Goal: Task Accomplishment & Management: Complete application form

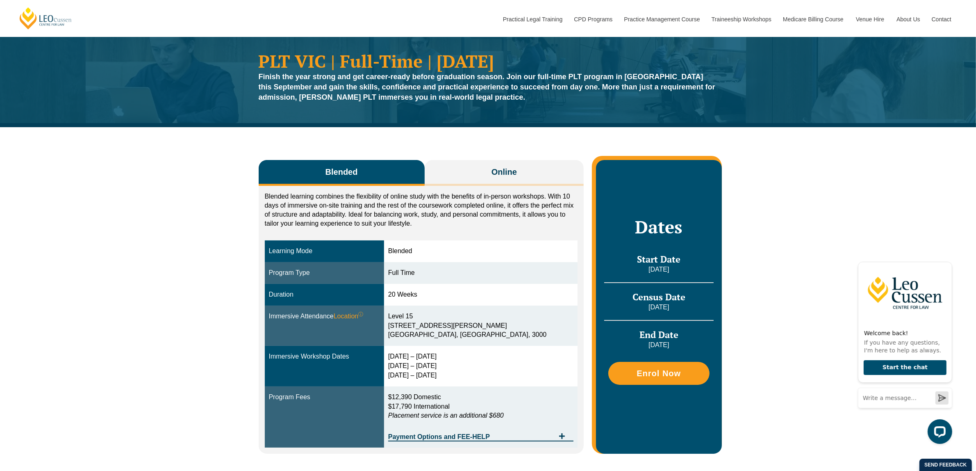
scroll to position [51, 0]
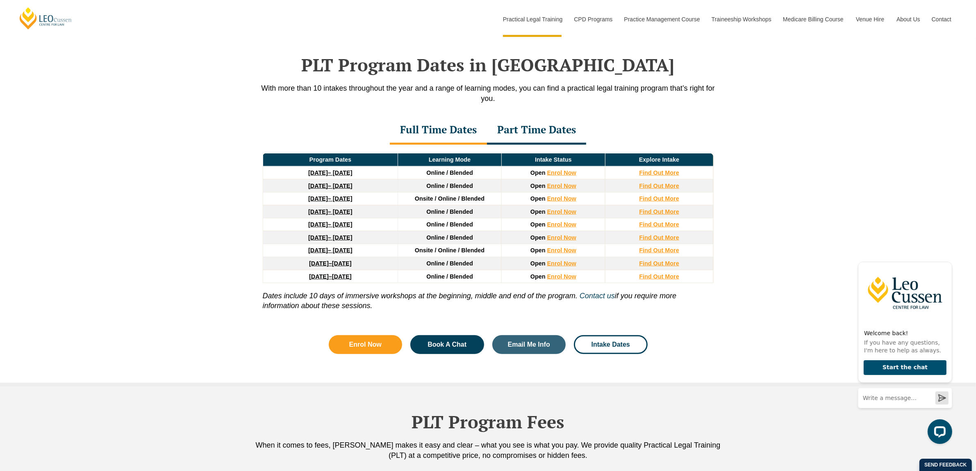
scroll to position [923, 0]
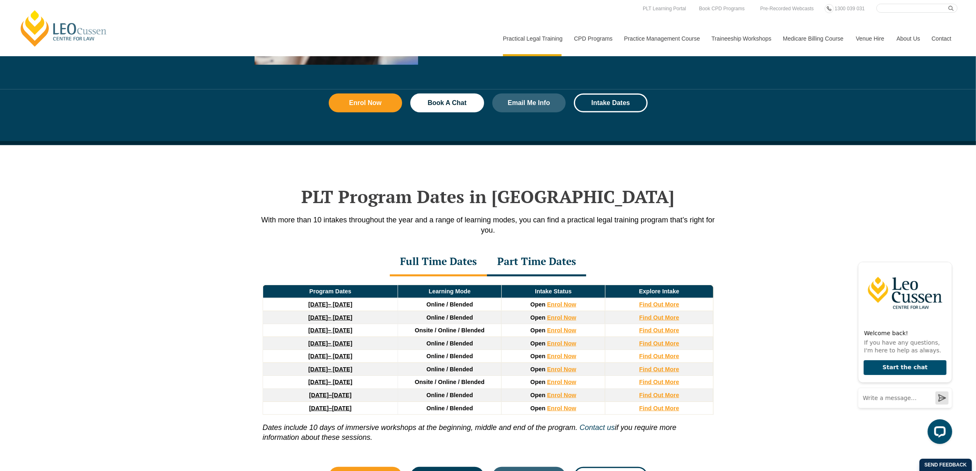
click at [446, 263] on div "Full Time Dates" at bounding box center [438, 262] width 97 height 29
click at [570, 306] on link "Enrol Now" at bounding box center [561, 304] width 29 height 7
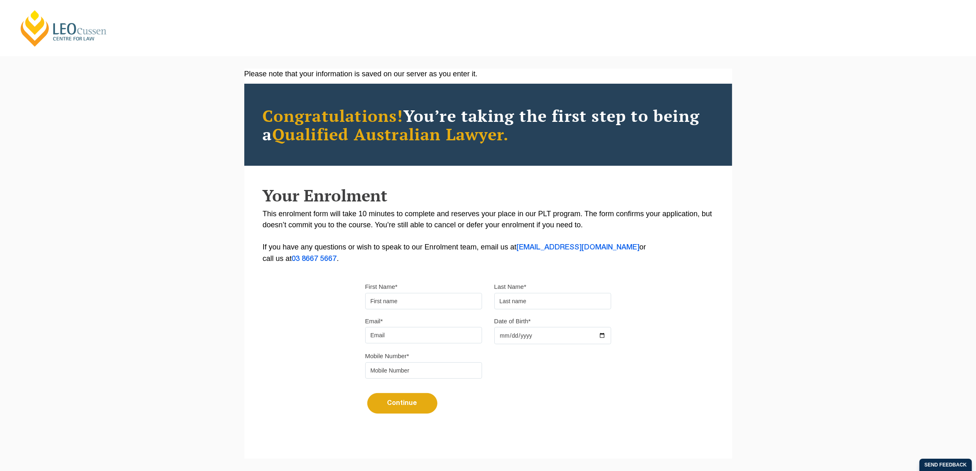
click at [455, 302] on input "First Name*" at bounding box center [423, 301] width 117 height 16
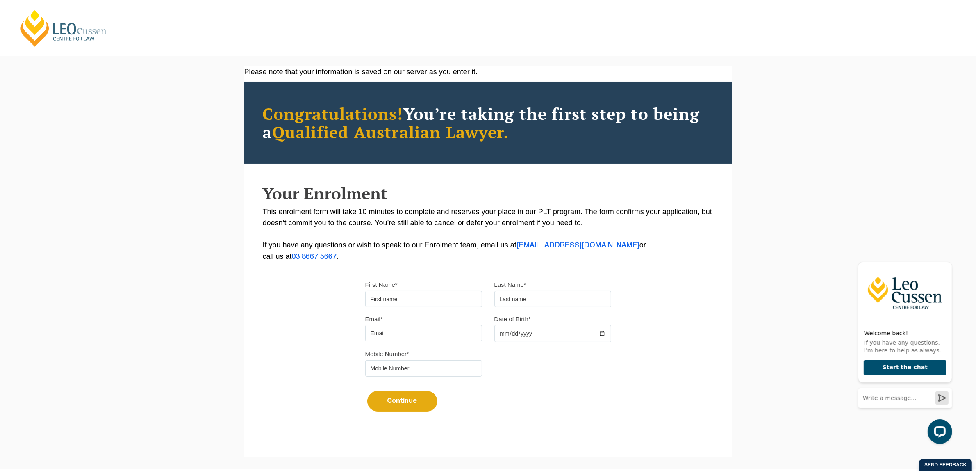
scroll to position [51, 0]
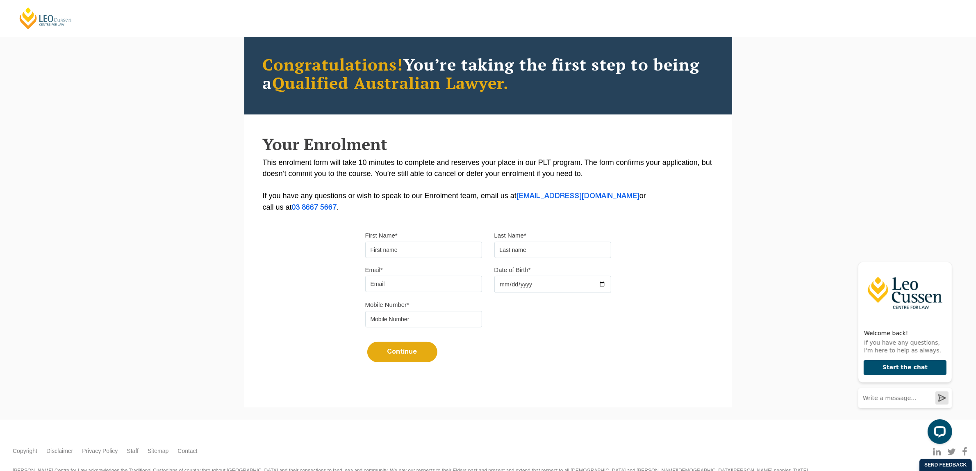
click at [437, 244] on input "First Name*" at bounding box center [423, 249] width 117 height 16
click at [441, 252] on input "First Name*" at bounding box center [423, 249] width 117 height 16
type input "Jude"
type input "Mendes"
type input "judegjude@gmail.com"
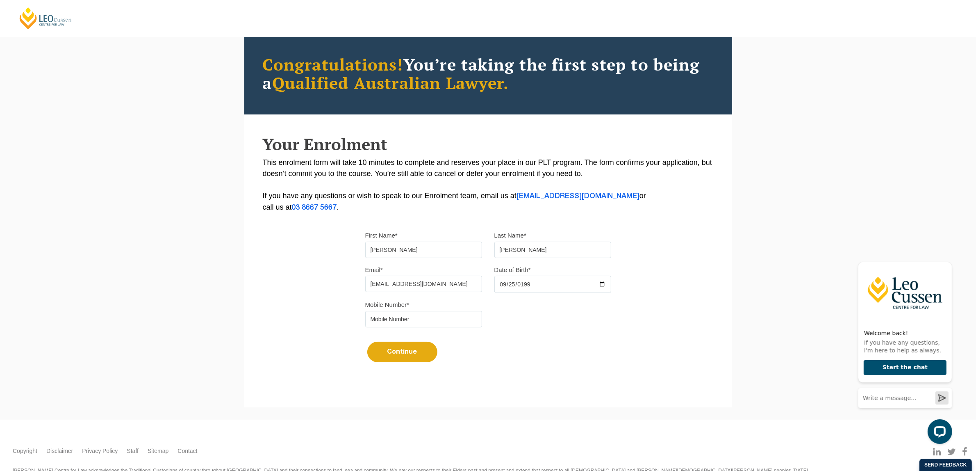
type input "1995-09-25"
click at [437, 326] on input "tel" at bounding box center [423, 319] width 117 height 16
type input "0466969101"
click at [418, 351] on button "Continue" at bounding box center [402, 352] width 70 height 21
select select
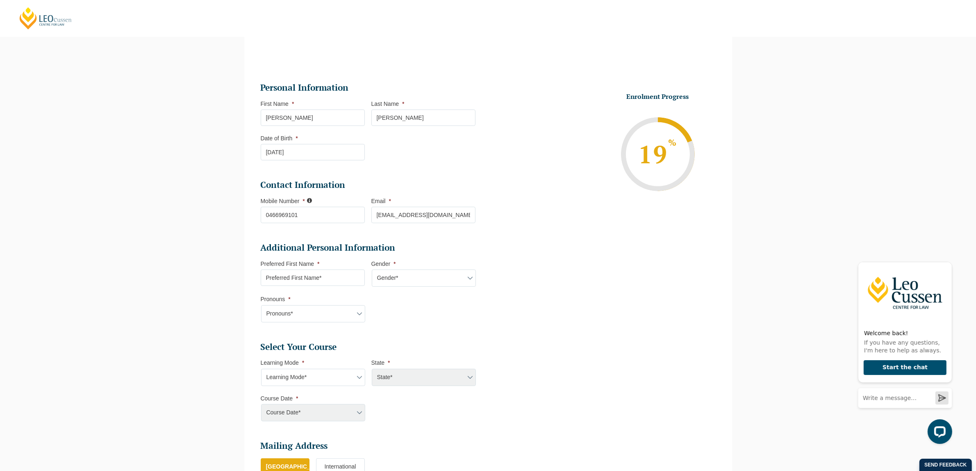
scroll to position [71, 0]
click at [339, 280] on input "Preferred First Name *" at bounding box center [313, 279] width 104 height 16
type input "Jude"
click at [395, 276] on select "Gender* Male Female Nonbinary Intersex Prefer not to disclose Other" at bounding box center [424, 279] width 104 height 17
select select "Male"
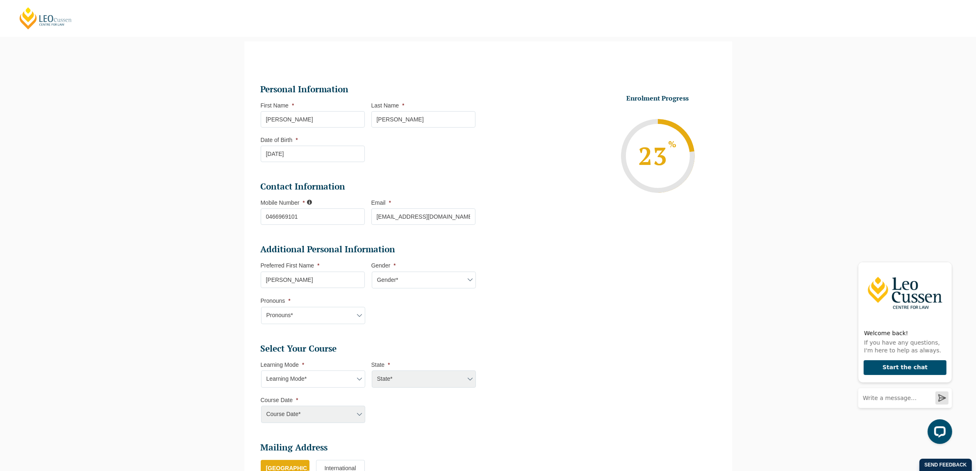
click at [372, 271] on select "Gender* Male Female Nonbinary Intersex Prefer not to disclose Other" at bounding box center [424, 279] width 104 height 17
click at [319, 313] on select "Pronouns* She/Her/Hers He/Him/His They/Them/Theirs Other Prefer not to disclose" at bounding box center [313, 315] width 104 height 17
select select "He/Him/His"
click at [261, 307] on select "Pronouns* She/Her/Hers He/Him/His They/Them/Theirs Other Prefer not to disclose" at bounding box center [313, 315] width 104 height 17
click at [325, 376] on select "Learning Mode* Online Full Time Learning Online Part Time Learning Blended Full…" at bounding box center [313, 378] width 104 height 17
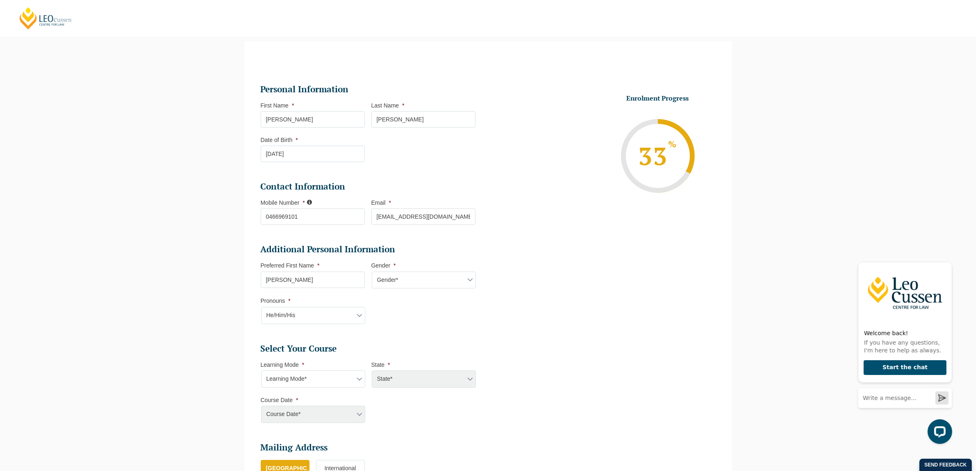
select select "Online Full Time Learning"
click at [261, 370] on select "Learning Mode* Online Full Time Learning Online Part Time Learning Blended Full…" at bounding box center [313, 378] width 104 height 17
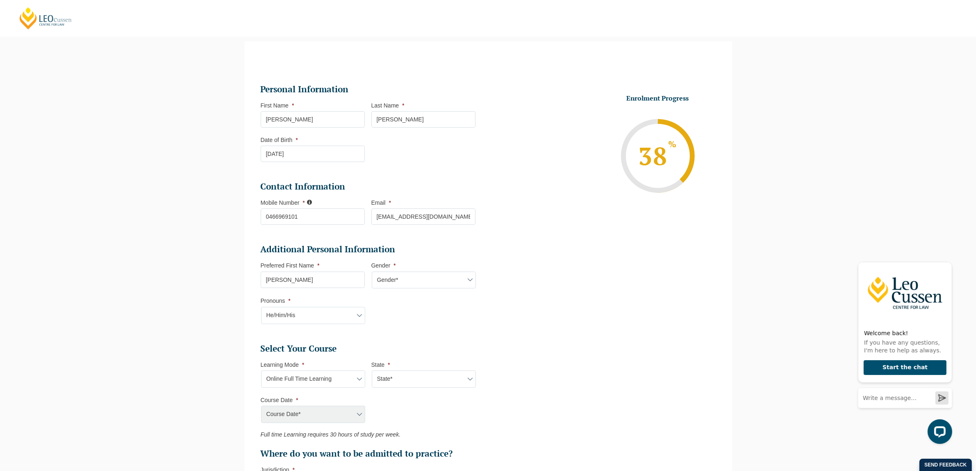
click at [398, 380] on select "State* National (ACT/NSW, VIC, QLD, SA, WA)" at bounding box center [424, 378] width 104 height 17
select select "National (ACT/NSW, VIC, QLD, SA, WA)"
click at [372, 370] on select "State* National (ACT/NSW, VIC, QLD, SA, WA)" at bounding box center [424, 378] width 104 height 17
click at [337, 410] on select "Course Date* September 2025 (22-Sep-2025 to 20-Feb-2026) December 2025 (08-Dec-…" at bounding box center [313, 414] width 104 height 17
select select "September 2025 (22-Sep-2025 to 20-Feb-2026)"
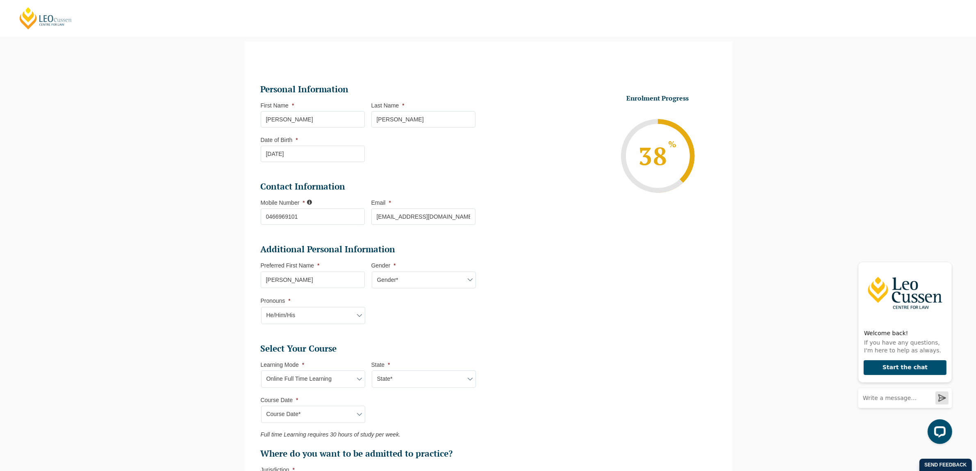
click at [261, 406] on select "Course Date* September 2025 (22-Sep-2025 to 20-Feb-2026) December 2025 (08-Dec-…" at bounding box center [313, 414] width 104 height 17
type input "Intake 10 September 2025 FT"
type input "Practical Legal Training (NAT)"
select select "NAT PLT (SEP) 2025 Full Time Online"
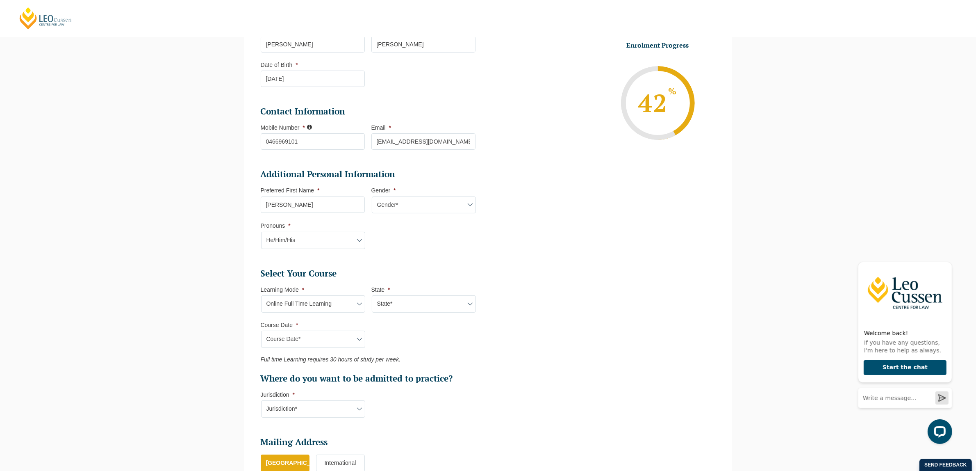
scroll to position [173, 0]
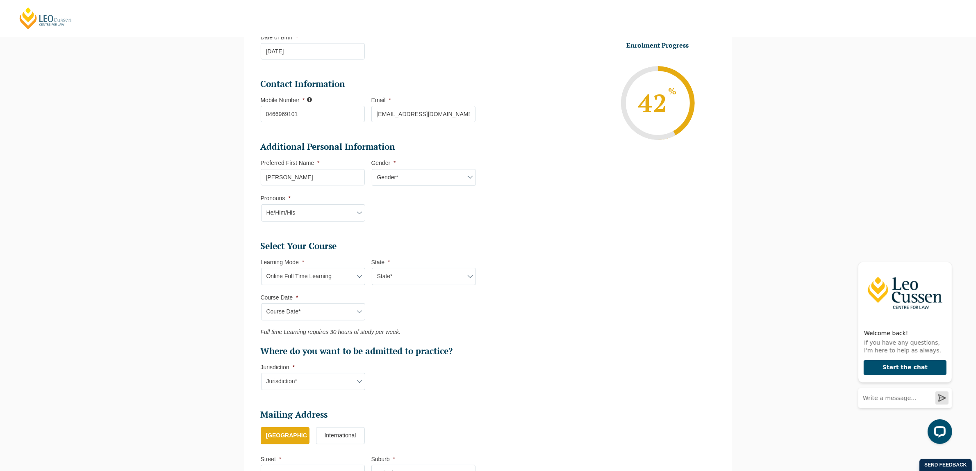
click at [341, 378] on select "Jurisdiction* VIC ACT/NSW SA WA QLD" at bounding box center [313, 381] width 104 height 17
select select "VIC"
click at [261, 373] on select "Jurisdiction* VIC ACT/NSW SA WA QLD" at bounding box center [313, 381] width 104 height 17
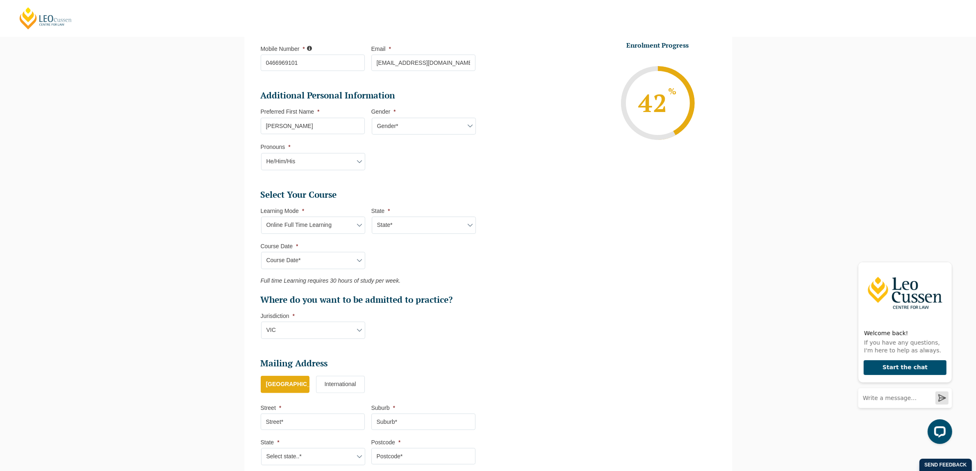
scroll to position [276, 0]
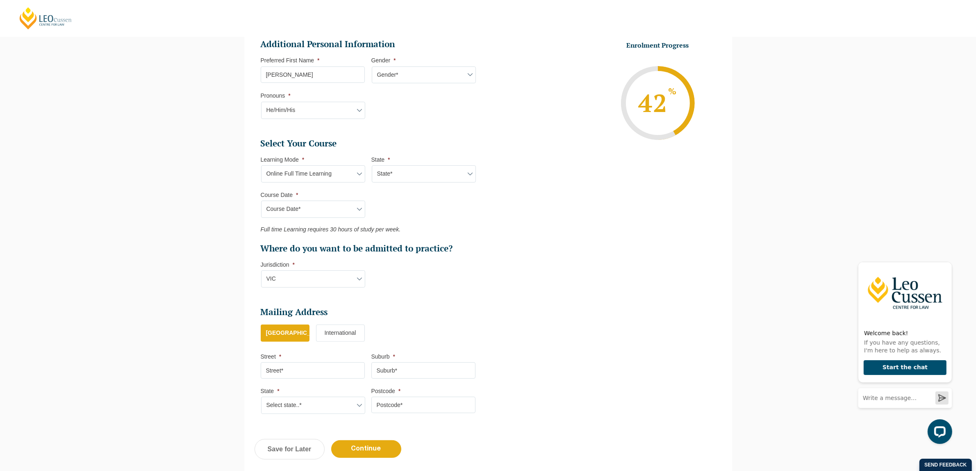
click at [349, 371] on input "Street *" at bounding box center [313, 370] width 104 height 16
type input "915/23 O'Sullivan Road"
type input "Glen Waverley"
click at [335, 399] on select "Select state..* VIC WA QLD SA NSW NT ACT TAS" at bounding box center [313, 404] width 104 height 17
select select "VIC"
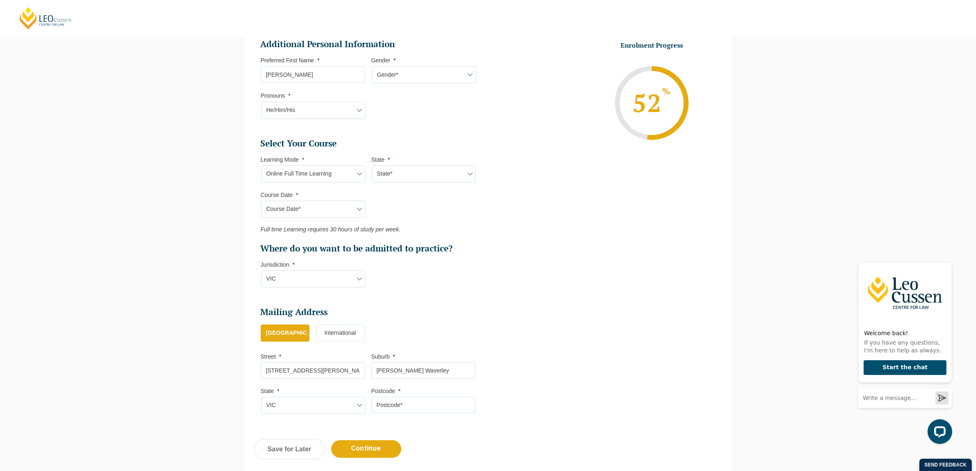
click at [261, 396] on select "Select state..* VIC WA QLD SA NSW NT ACT TAS" at bounding box center [313, 404] width 104 height 17
click at [407, 404] on input "Postcode *" at bounding box center [423, 404] width 104 height 16
type input "3150"
click at [386, 445] on input "Continue" at bounding box center [366, 449] width 70 height 18
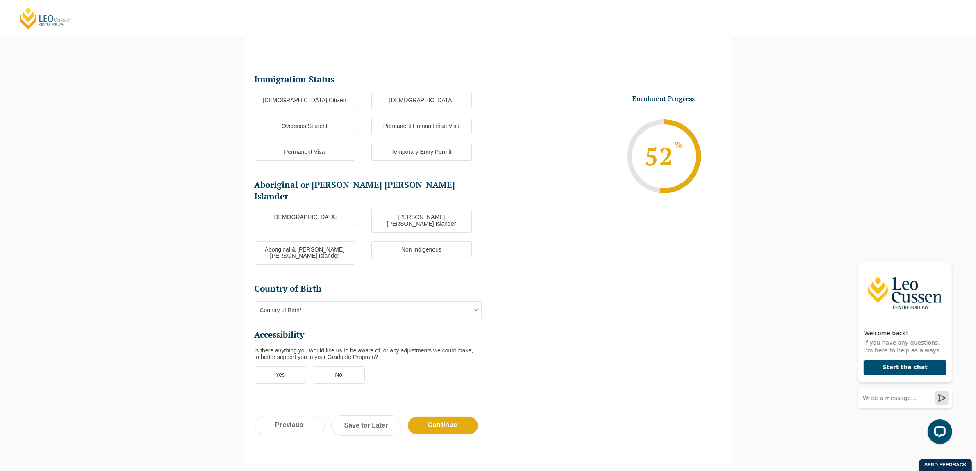
scroll to position [71, 0]
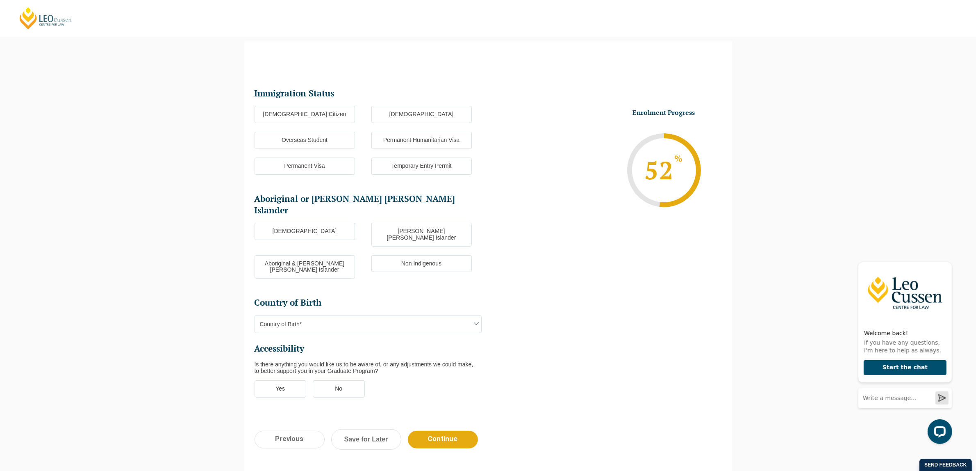
click at [308, 111] on label "Australian Citizen" at bounding box center [305, 114] width 100 height 17
click at [0, 0] on input "Australian Citizen" at bounding box center [0, 0] width 0 height 0
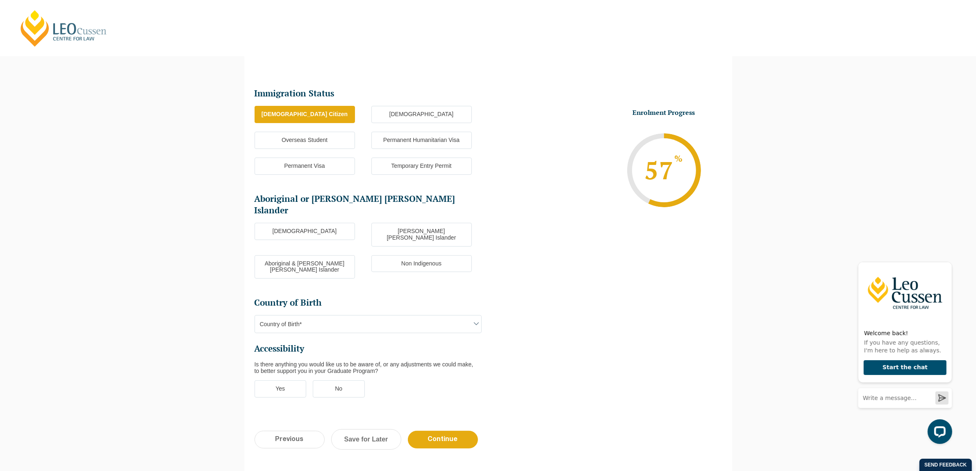
click at [416, 255] on label "Non Indigenous" at bounding box center [421, 263] width 100 height 17
click at [0, 0] on input "Non Indigenous" at bounding box center [0, 0] width 0 height 0
click at [362, 315] on span "Country of Birth*" at bounding box center [368, 323] width 226 height 17
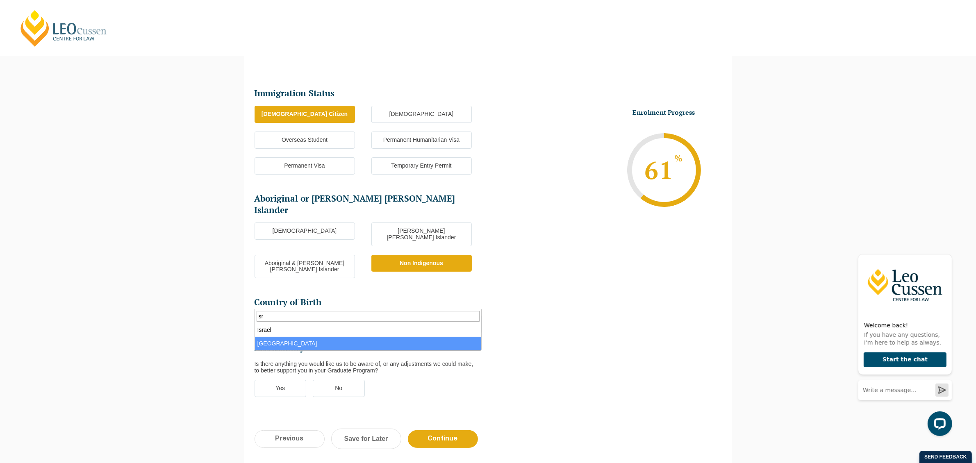
type input "sr"
select select "Sri Lanka 7107"
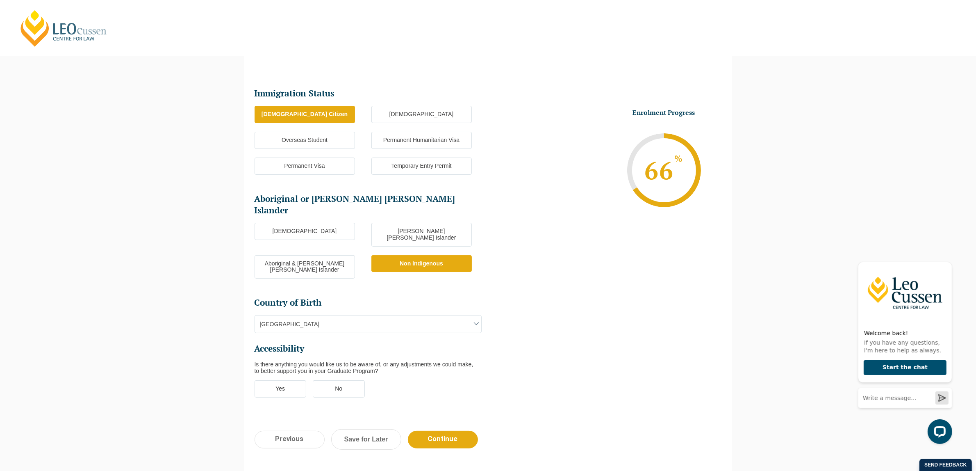
click at [346, 380] on label "No" at bounding box center [339, 388] width 52 height 17
click at [0, 0] on input "No" at bounding box center [0, 0] width 0 height 0
click at [445, 431] on input "Continue" at bounding box center [443, 440] width 70 height 18
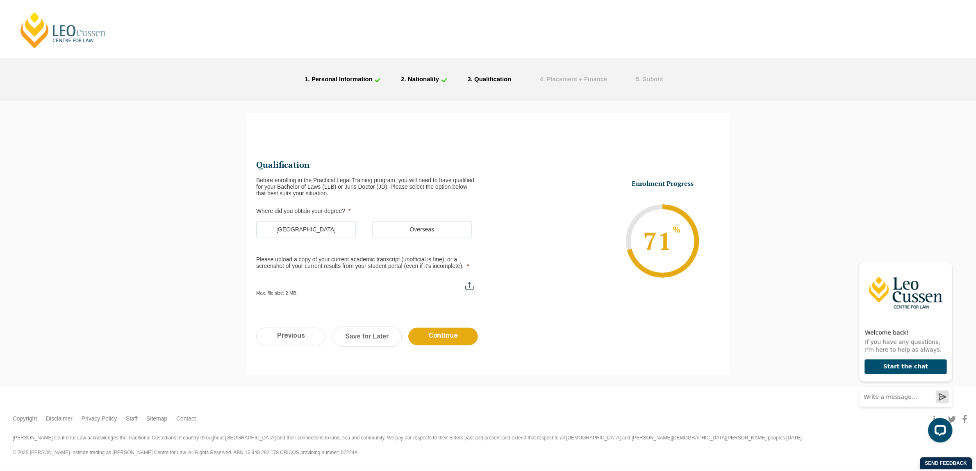
scroll to position [0, 0]
click at [319, 228] on label "Australia" at bounding box center [308, 229] width 100 height 17
click at [0, 0] on input "Australia" at bounding box center [0, 0] width 0 height 0
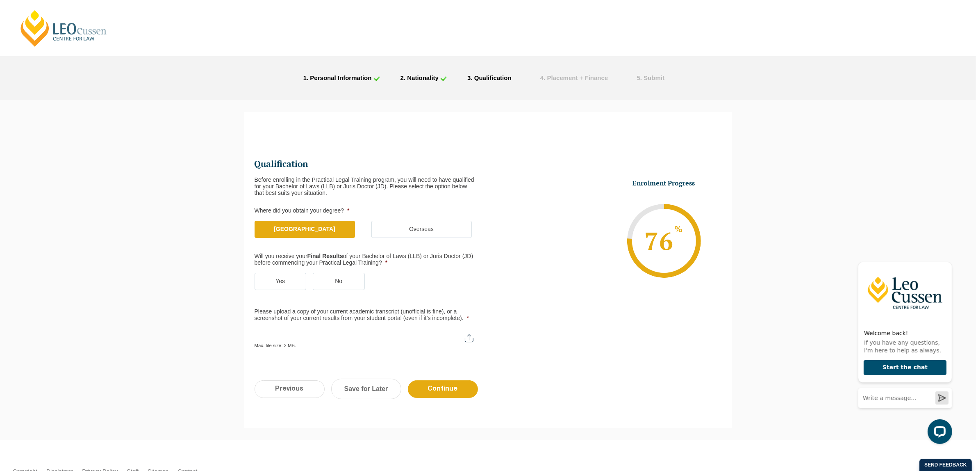
click at [333, 280] on label "No" at bounding box center [339, 281] width 52 height 17
click at [0, 0] on input "No" at bounding box center [0, 0] width 0 height 0
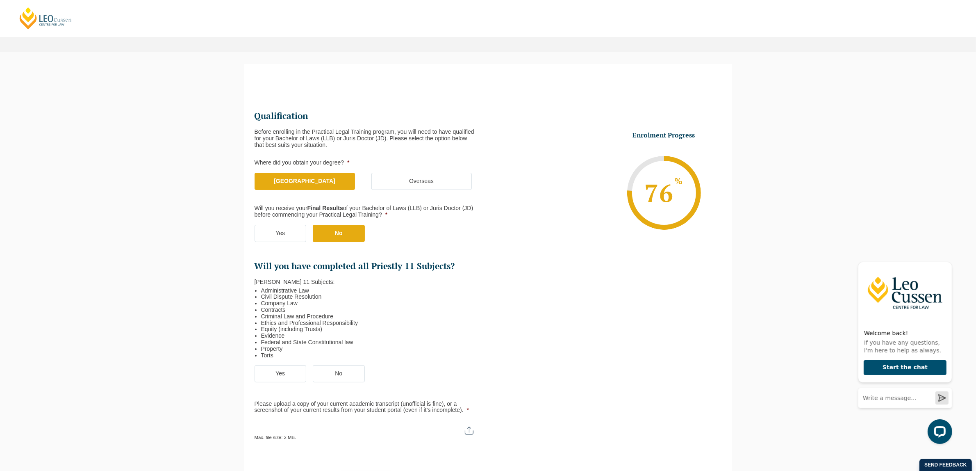
scroll to position [51, 0]
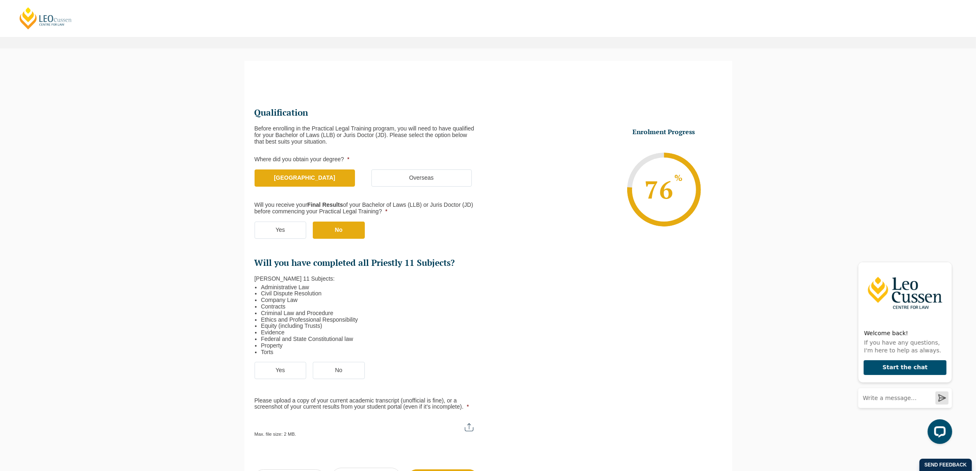
click at [285, 367] on label "Yes" at bounding box center [281, 370] width 52 height 17
click at [0, 0] on input "Yes" at bounding box center [0, 0] width 0 height 0
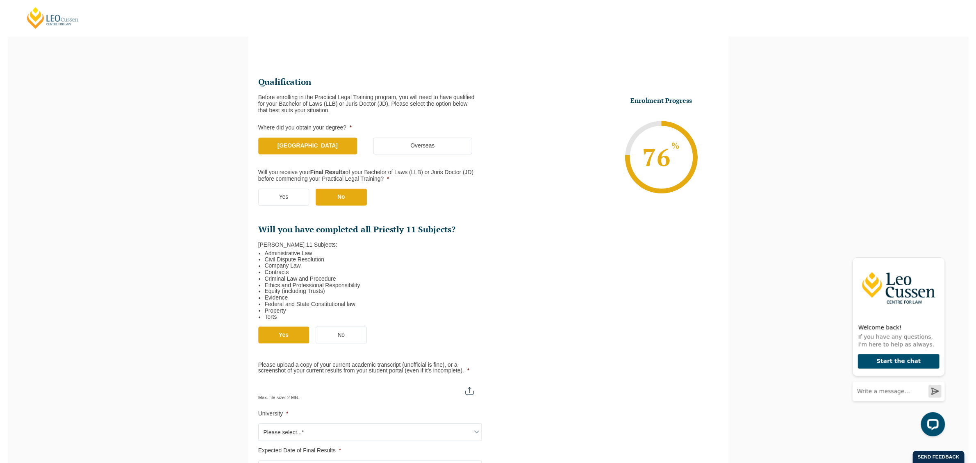
scroll to position [154, 0]
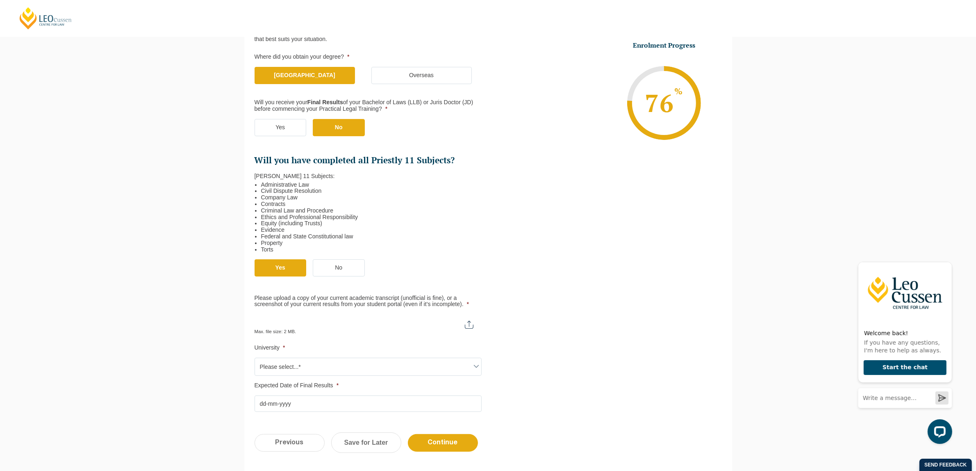
click at [357, 327] on input "Please upload a copy of your current academic transcript (unofficial is fine), …" at bounding box center [368, 321] width 227 height 14
type input "C:\fakepath\Jude MENDES Transcript.pdf"
click at [339, 367] on span "Please select...*" at bounding box center [368, 366] width 226 height 17
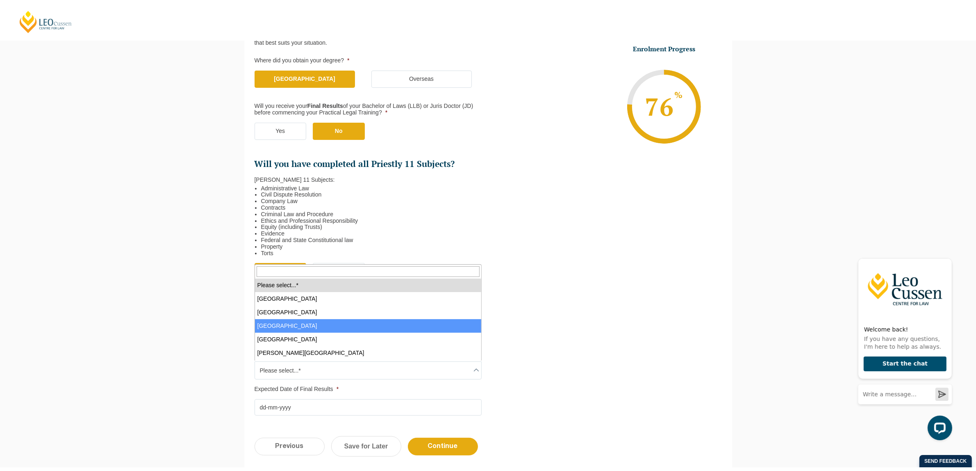
scroll to position [51, 0]
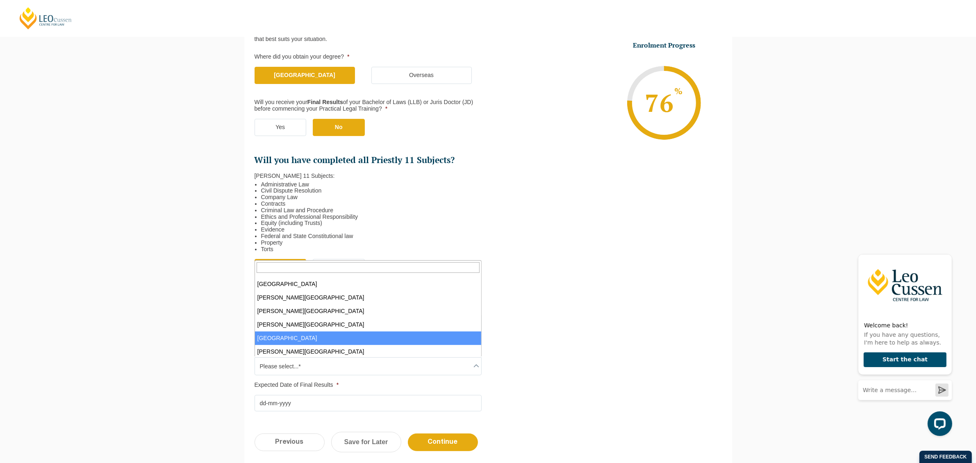
select select "Deakin University"
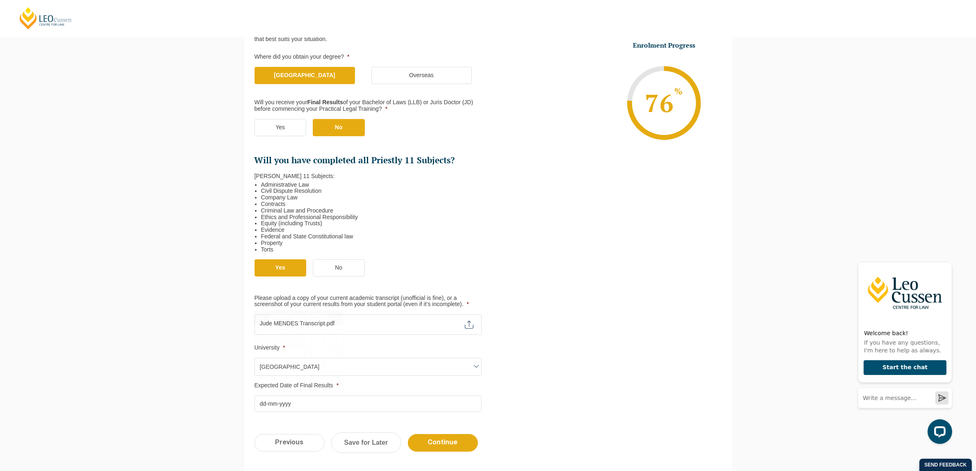
click at [326, 399] on input "Expected Date of Final Results *" at bounding box center [368, 403] width 227 height 16
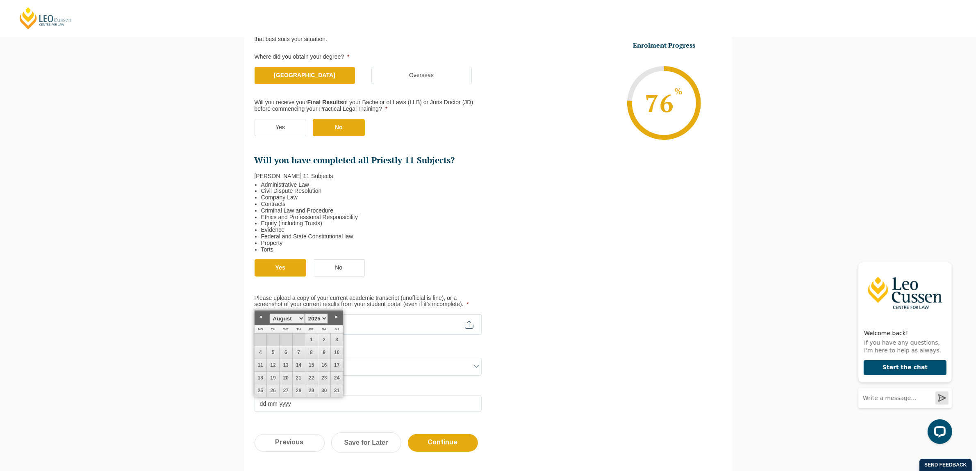
click at [370, 404] on input "Expected Date of Final Results *" at bounding box center [368, 403] width 227 height 16
click at [299, 318] on select "January February March April May June July August September October November De…" at bounding box center [286, 318] width 35 height 10
click at [312, 389] on link "31" at bounding box center [311, 390] width 12 height 12
type input "31-10-2025"
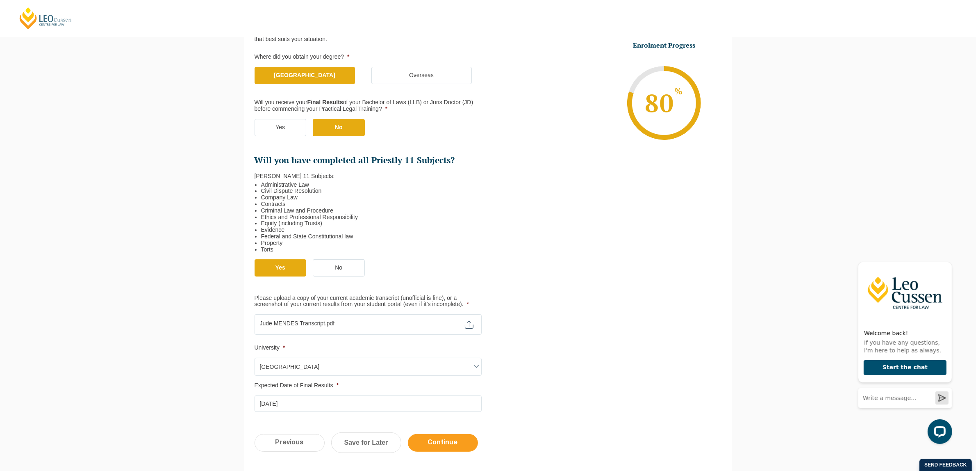
click at [460, 440] on input "Continue" at bounding box center [443, 443] width 70 height 18
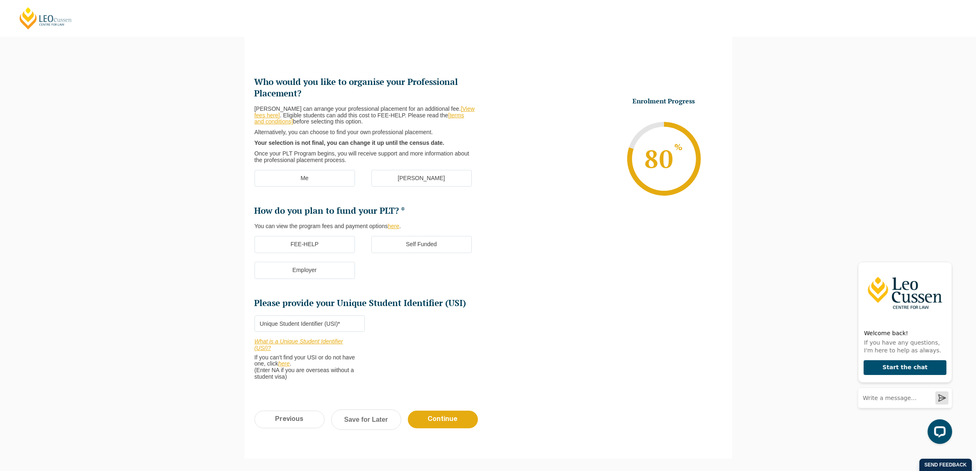
scroll to position [71, 0]
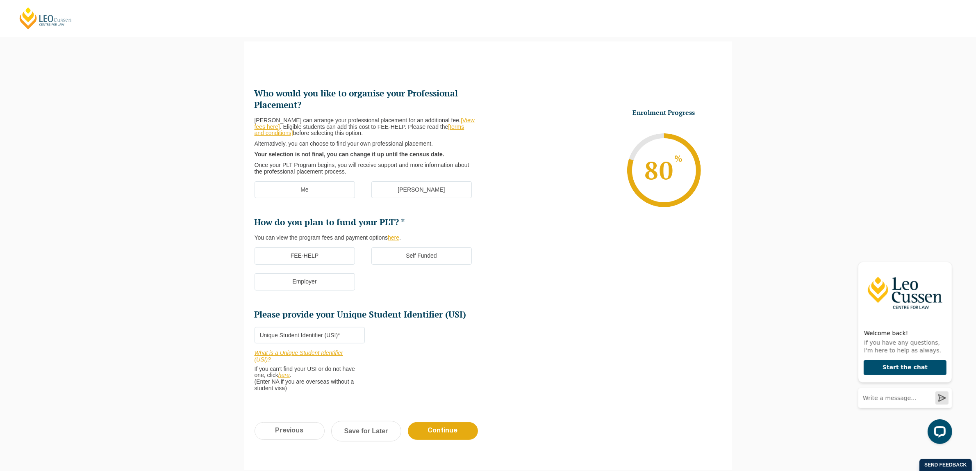
click at [413, 191] on label "[PERSON_NAME]" at bounding box center [421, 189] width 100 height 17
click at [0, 0] on input "[PERSON_NAME]" at bounding box center [0, 0] width 0 height 0
click at [424, 255] on label "Self Funded" at bounding box center [421, 255] width 100 height 17
click at [0, 0] on input "Self Funded" at bounding box center [0, 0] width 0 height 0
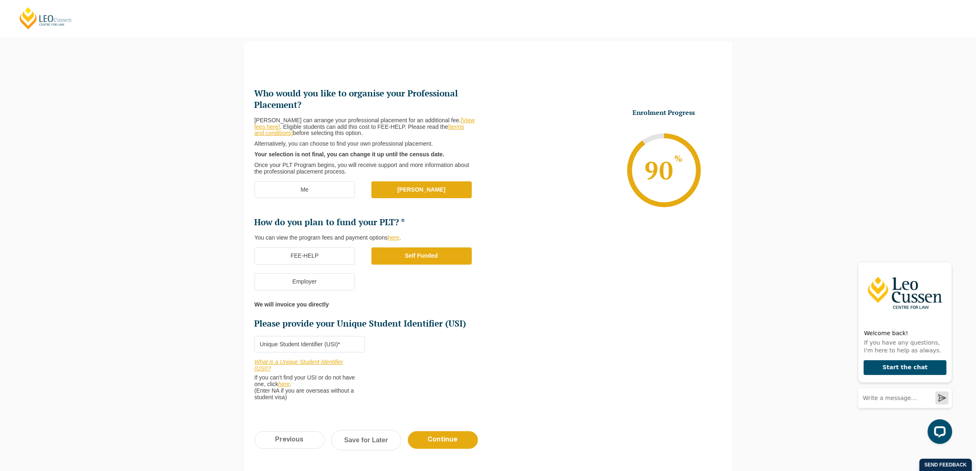
click at [336, 257] on label "FEE-HELP" at bounding box center [305, 255] width 100 height 17
click at [0, 0] on input "FEE-HELP" at bounding box center [0, 0] width 0 height 0
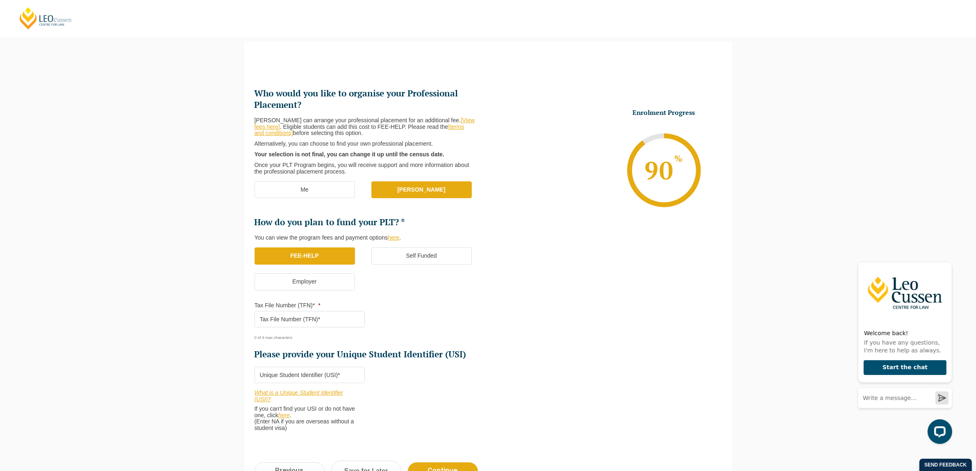
click at [331, 374] on input "Please provide your Unique Student Identifier (USI) *" at bounding box center [310, 375] width 110 height 16
click at [419, 260] on label "Self Funded" at bounding box center [421, 255] width 100 height 17
click at [0, 0] on input "Self Funded" at bounding box center [0, 0] width 0 height 0
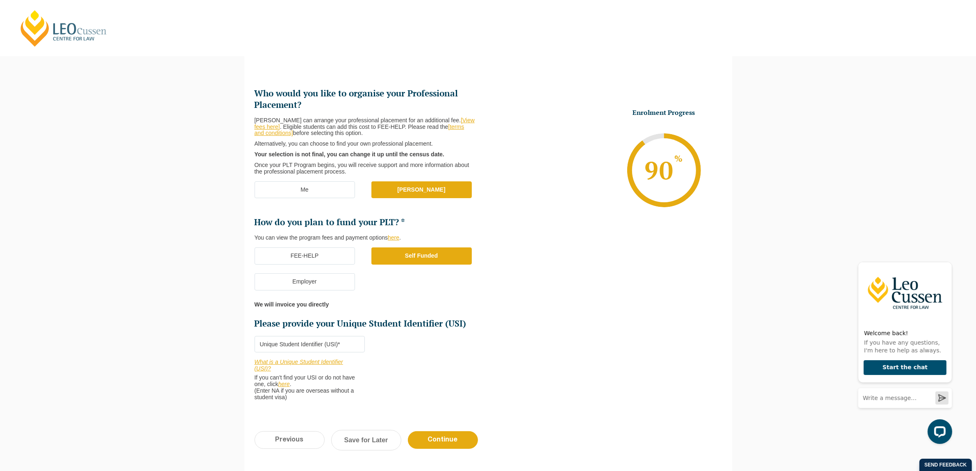
click at [349, 346] on input "Please provide your Unique Student Identifier (USI) *" at bounding box center [310, 344] width 110 height 16
click at [460, 442] on input "Continue" at bounding box center [443, 440] width 70 height 18
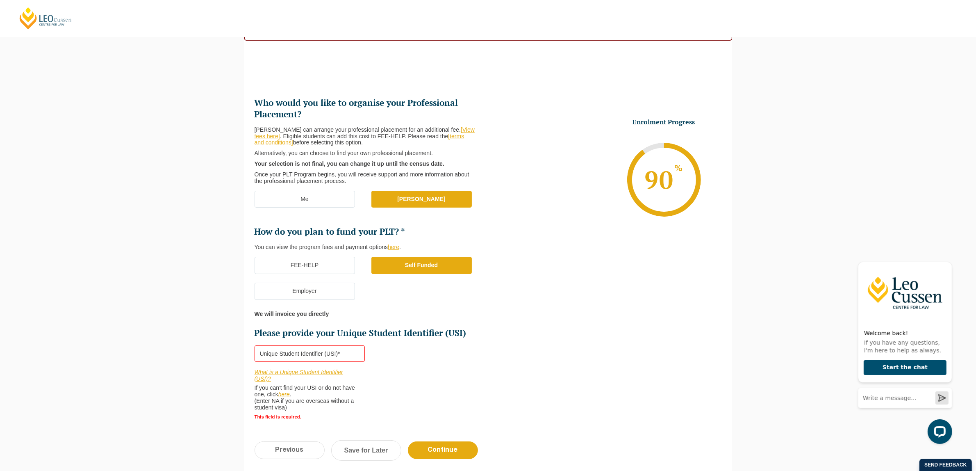
scroll to position [126, 0]
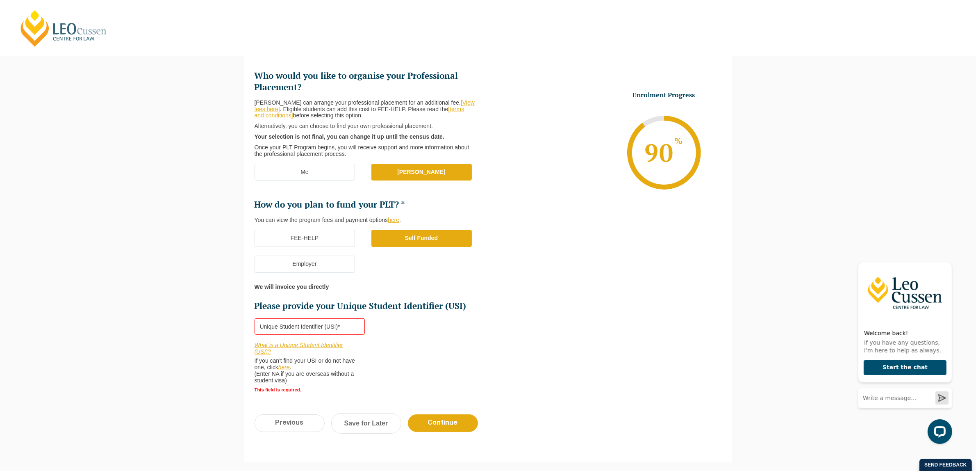
click at [335, 324] on input "Please provide your Unique Student Identifier (USI) *" at bounding box center [310, 326] width 110 height 16
paste input "BCPJMGCNUR"
type input "BCPJMGCNUR"
click at [328, 236] on label "FEE-HELP" at bounding box center [305, 238] width 100 height 17
click at [0, 0] on input "FEE-HELP" at bounding box center [0, 0] width 0 height 0
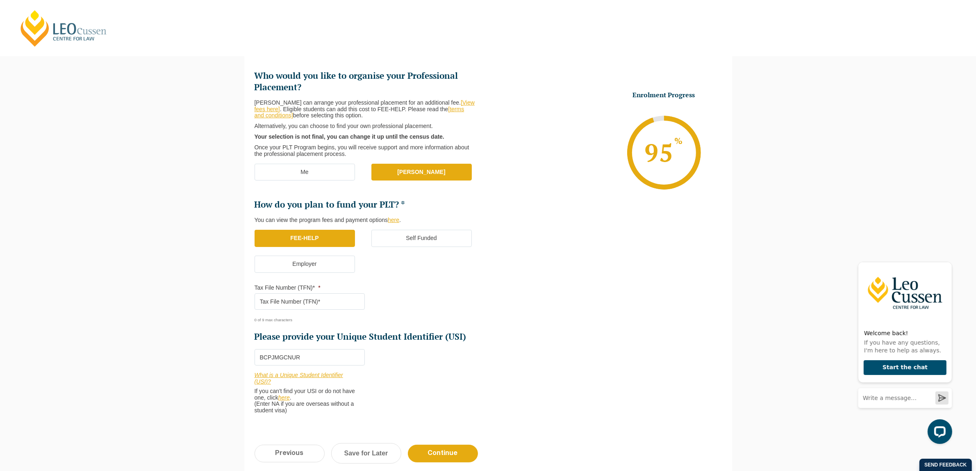
click at [310, 300] on input "Tax File Number (TFN)* *" at bounding box center [310, 301] width 110 height 16
click at [319, 302] on input "Tax File Number (TFN)* *" at bounding box center [310, 301] width 110 height 16
paste input "396371244"
type input "396371244"
click at [442, 451] on input "Continue" at bounding box center [443, 453] width 70 height 18
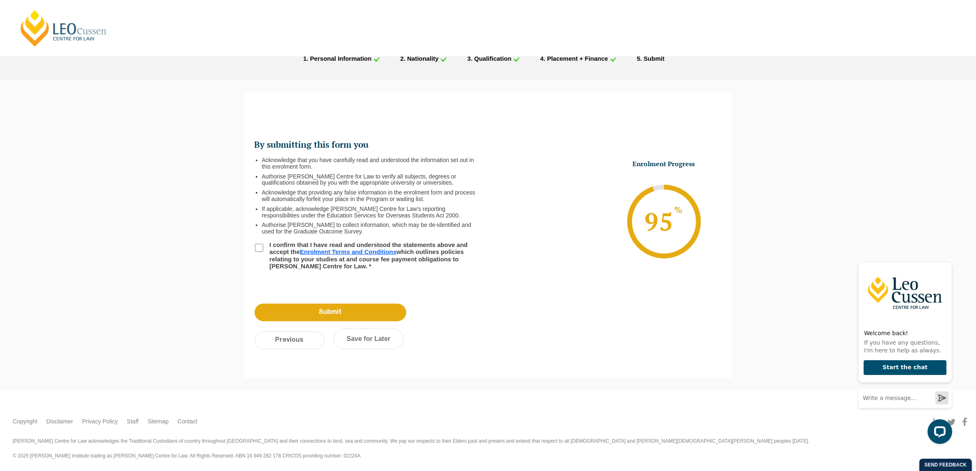
scroll to position [0, 0]
click at [256, 248] on input "I confirm that I have read and understood the statements above and accept the E…" at bounding box center [259, 248] width 8 height 8
checkbox input "true"
click at [347, 312] on input "Submit" at bounding box center [331, 312] width 152 height 18
